Goal: Information Seeking & Learning: Check status

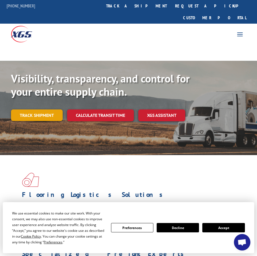
click at [37, 109] on link "Track shipment" at bounding box center [37, 115] width 52 height 12
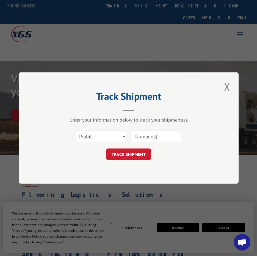
click at [160, 139] on input at bounding box center [156, 137] width 51 height 12
paste input "2826783"
type input "2826783"
click at [119, 157] on button "TRACK SHIPMENT" at bounding box center [128, 154] width 45 height 12
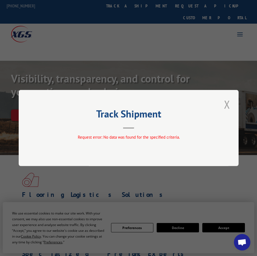
click at [224, 98] on button "Close modal" at bounding box center [226, 104] width 9 height 15
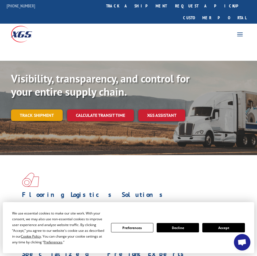
click at [44, 109] on link "Track shipment" at bounding box center [37, 115] width 52 height 12
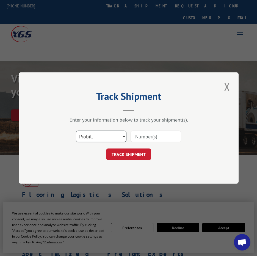
click at [99, 135] on select "Select category... Probill BOL PO" at bounding box center [101, 137] width 51 height 12
select select "bol"
click at [76, 131] on select "Select category... Probill BOL PO" at bounding box center [101, 137] width 51 height 12
click at [231, 92] on button "Close modal" at bounding box center [226, 86] width 9 height 15
